Goal: Communication & Community: Answer question/provide support

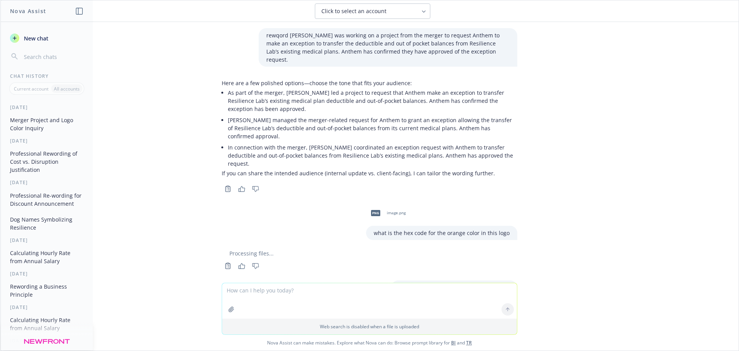
scroll to position [101, 0]
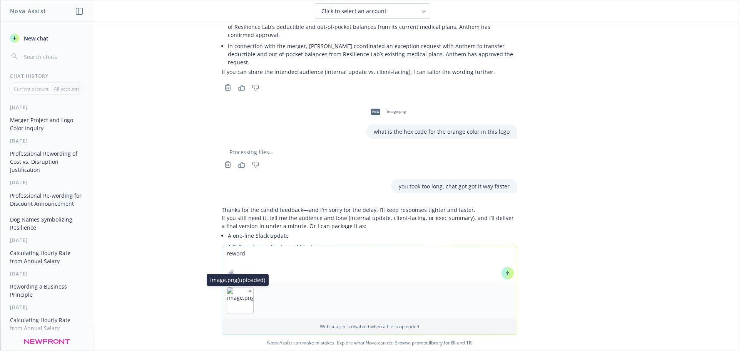
click at [246, 287] on div "image.png (uploaded) image.png (uploaded)" at bounding box center [240, 300] width 27 height 27
click at [250, 288] on img "button" at bounding box center [240, 300] width 26 height 26
click at [249, 290] on button "button" at bounding box center [249, 290] width 5 height 5
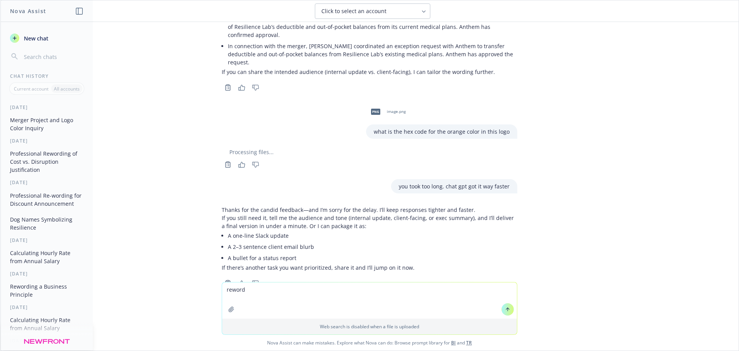
click at [265, 287] on textarea "reword" at bounding box center [369, 300] width 295 height 36
paste textarea "Educate employees on taxation on Forma’s Lifestyle account"
type textarea "reword Educate employees on taxation on Forma’s Lifestyle account"
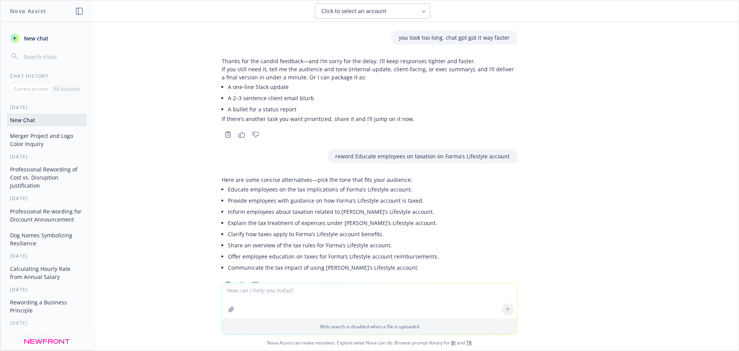
scroll to position [251, 0]
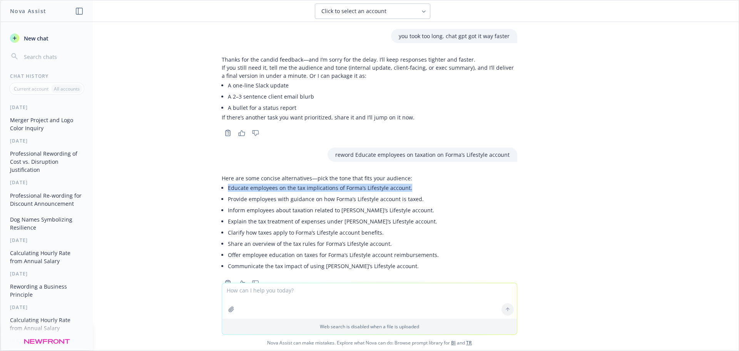
drag, startPoint x: 223, startPoint y: 164, endPoint x: 416, endPoint y: 165, distance: 192.8
click at [416, 174] on div "Here are some concise alternatives—pick the tone that fits your audience: Educa…" at bounding box center [330, 222] width 217 height 97
copy li "Educate employees on the tax implications of Forma’s Lifestyle account."
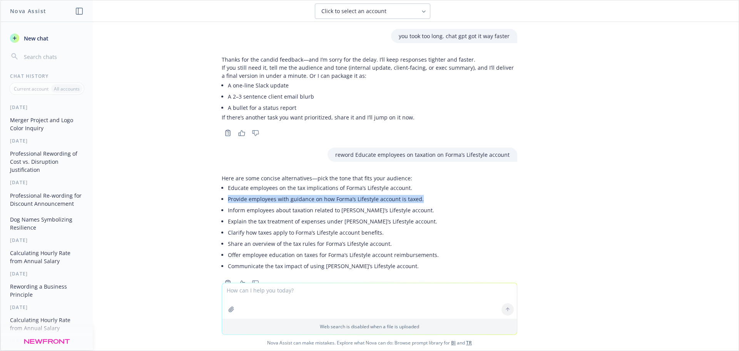
drag, startPoint x: 221, startPoint y: 177, endPoint x: 412, endPoint y: 176, distance: 190.8
click at [412, 176] on div "Here are some concise alternatives—pick the tone that fits your audience: Educa…" at bounding box center [330, 222] width 217 height 97
copy li "Provide employees with guidance on how Forma’s Lifestyle account is taxed."
click at [258, 300] on textarea at bounding box center [369, 300] width 295 height 35
paste textarea
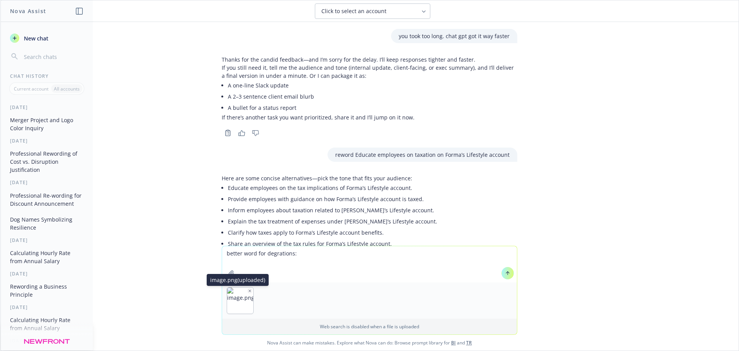
click at [249, 290] on button "button" at bounding box center [249, 290] width 5 height 5
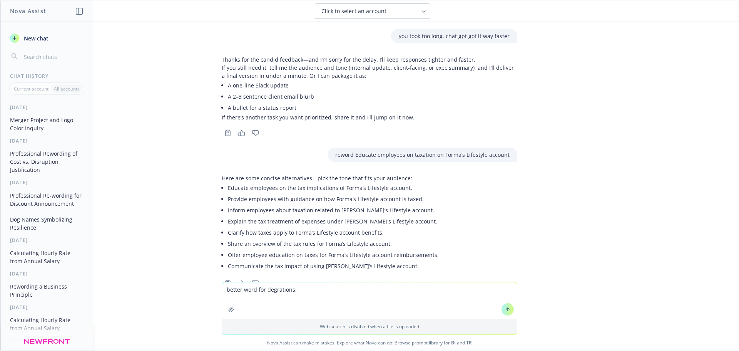
click at [330, 294] on textarea "better word for degrations:" at bounding box center [369, 300] width 295 height 36
paste textarea "While Blue Shield and UHC presents a lower cost, we recommend Fifth Wall remain…"
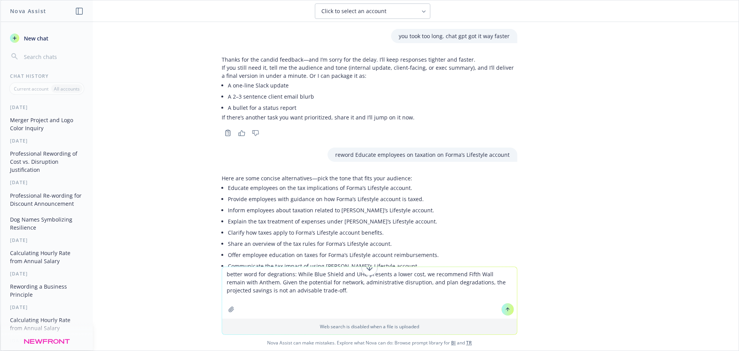
drag, startPoint x: 274, startPoint y: 274, endPoint x: 279, endPoint y: 299, distance: 25.7
click at [279, 299] on textarea "better word for degrations: While Blue Shield and UHC presents a lower cost, we…" at bounding box center [369, 293] width 295 height 52
drag, startPoint x: 279, startPoint y: 275, endPoint x: 304, endPoint y: 277, distance: 25.5
click at [279, 275] on textarea "better word for degrations: While Blue Shield and UHC presents a lower cost, we…" at bounding box center [369, 293] width 295 height 52
type textarea "better word for degradations: While Blue Shield and UHC presents a lower cost, …"
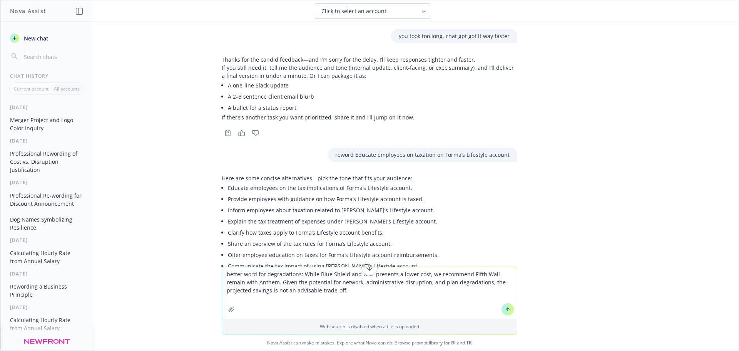
click at [506, 313] on button at bounding box center [507, 309] width 12 height 12
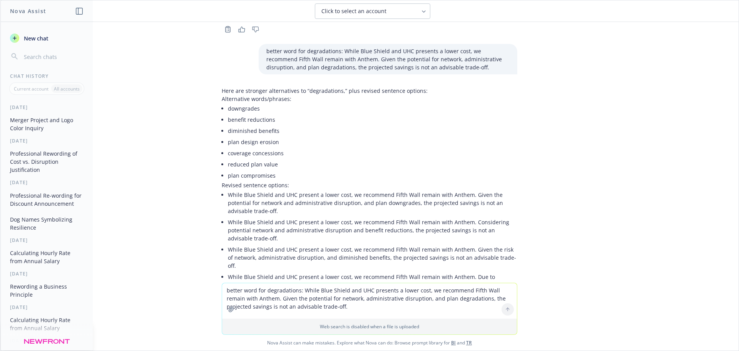
scroll to position [524, 0]
